Goal: Task Accomplishment & Management: Manage account settings

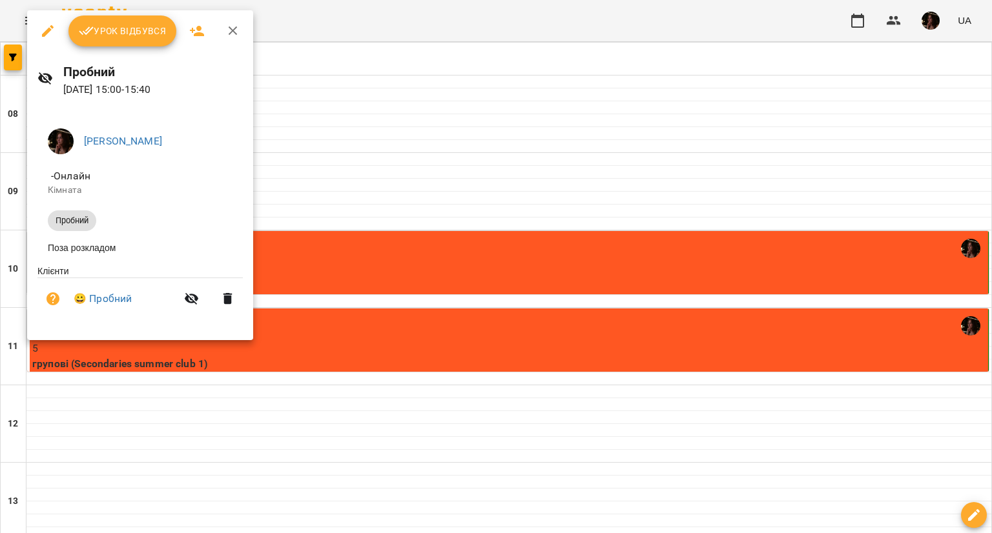
click at [116, 36] on span "Урок відбувся" at bounding box center [123, 31] width 88 height 16
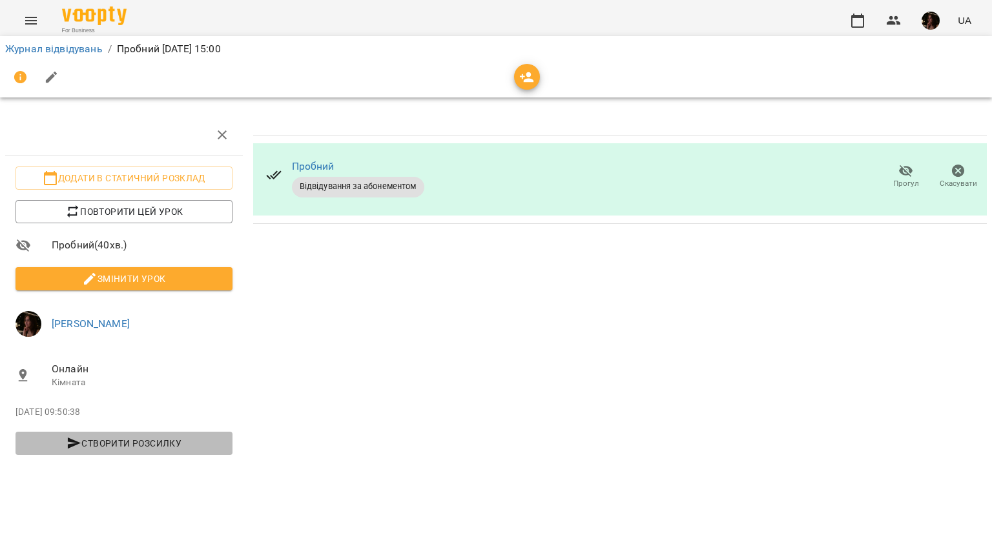
click at [171, 451] on button "Створити розсилку" at bounding box center [124, 443] width 217 height 23
select select "******"
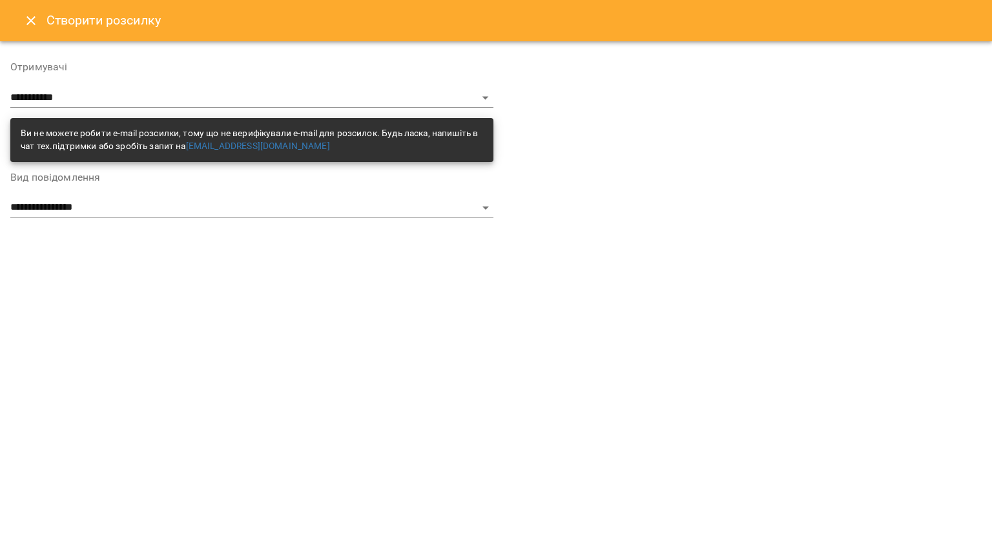
click at [38, 14] on button "Close" at bounding box center [31, 20] width 31 height 31
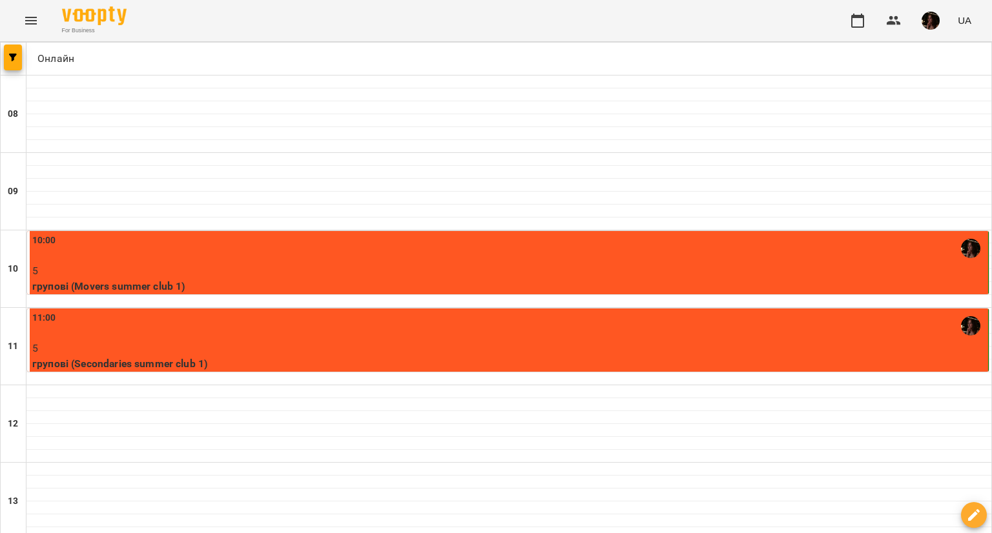
scroll to position [323, 0]
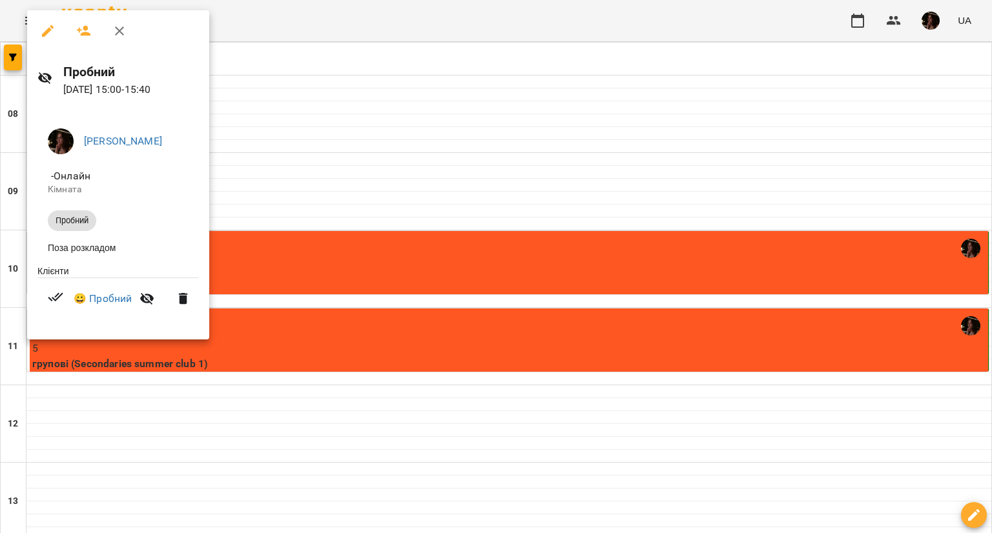
click at [455, 243] on div at bounding box center [496, 266] width 992 height 533
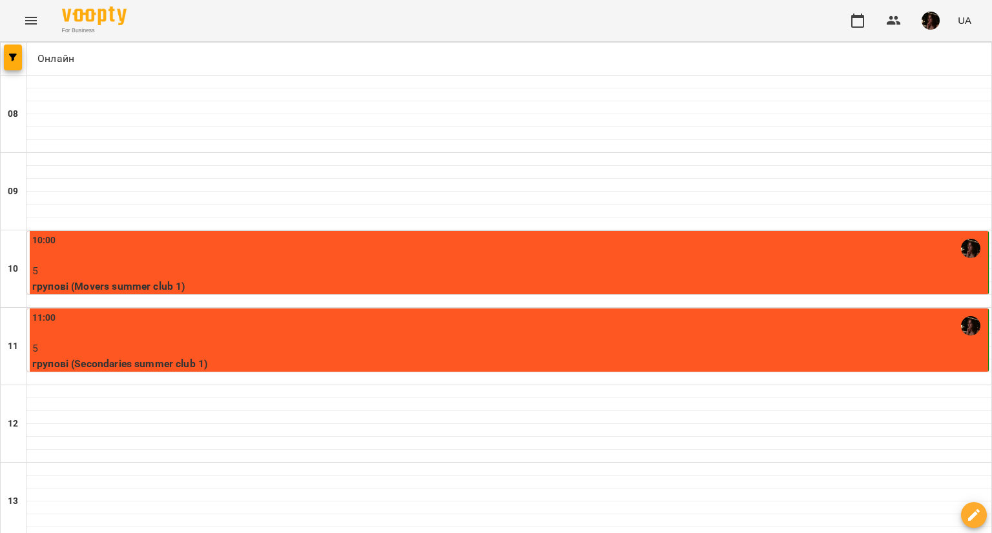
scroll to position [194, 0]
